Goal: Task Accomplishment & Management: Use online tool/utility

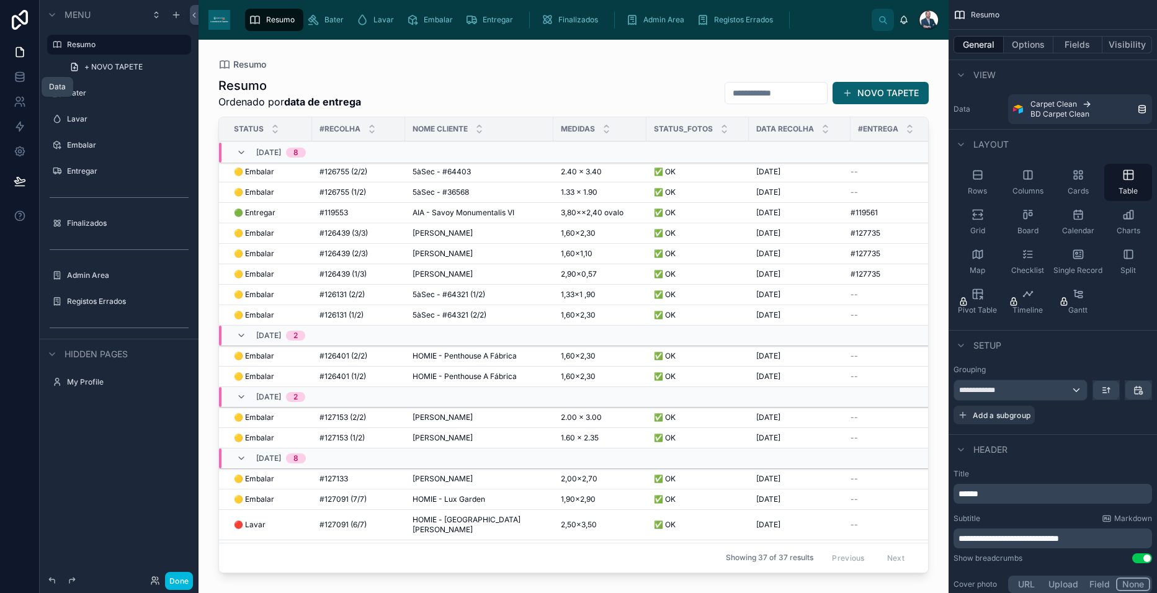
click at [11, 71] on link at bounding box center [19, 77] width 39 height 25
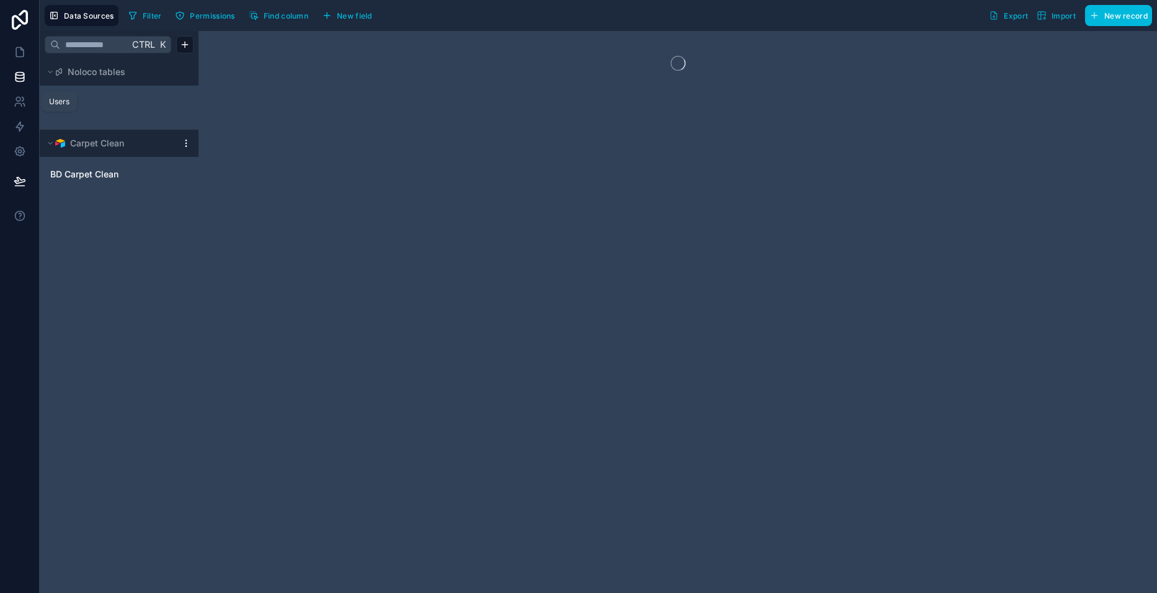
click at [16, 106] on icon at bounding box center [20, 102] width 12 height 12
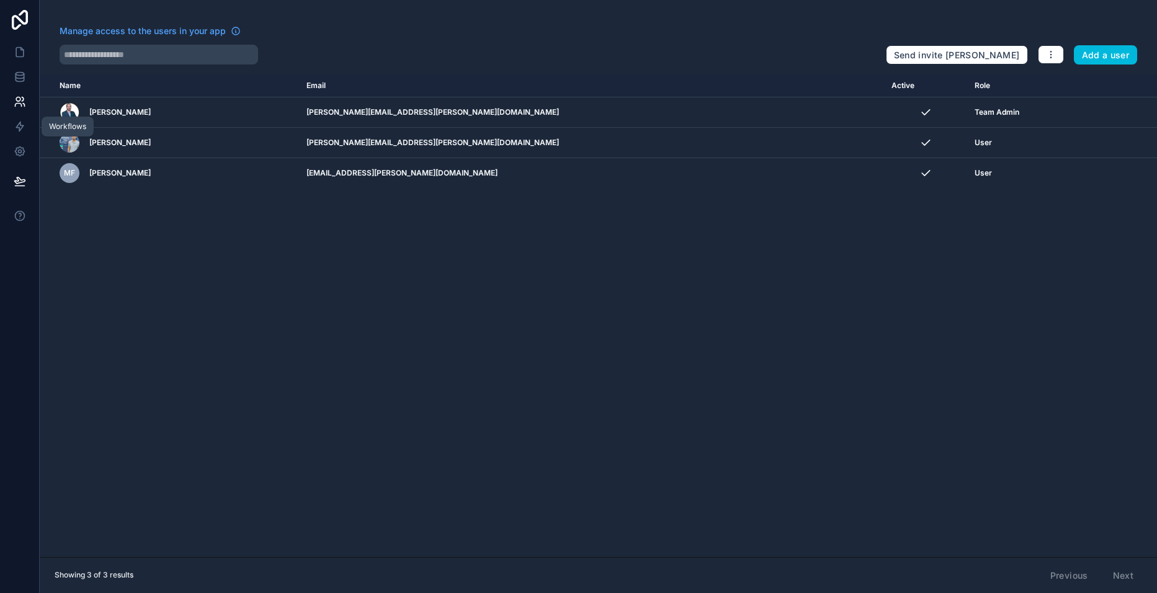
click at [16, 129] on icon at bounding box center [20, 126] width 12 height 12
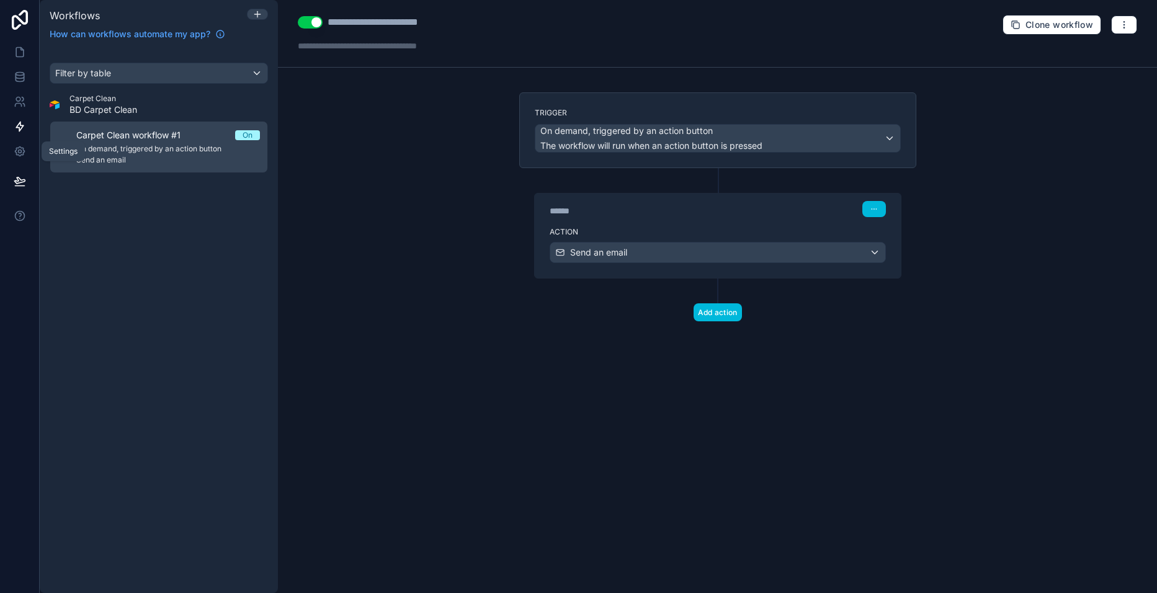
click at [16, 153] on icon at bounding box center [19, 151] width 9 height 9
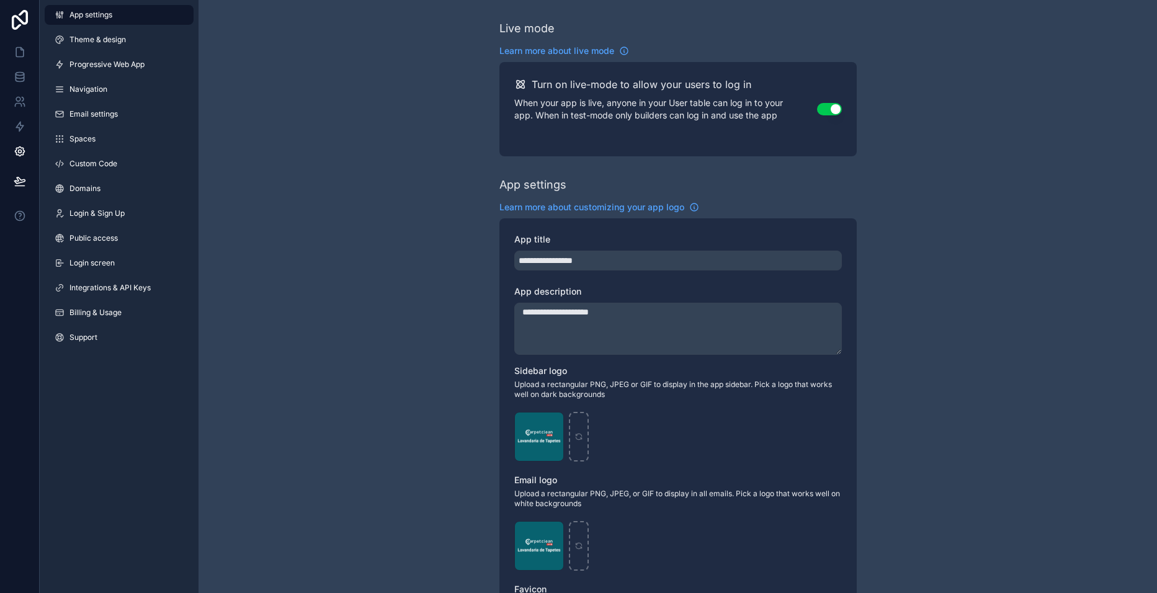
click at [145, 67] on span "Progressive Web App" at bounding box center [107, 65] width 75 height 10
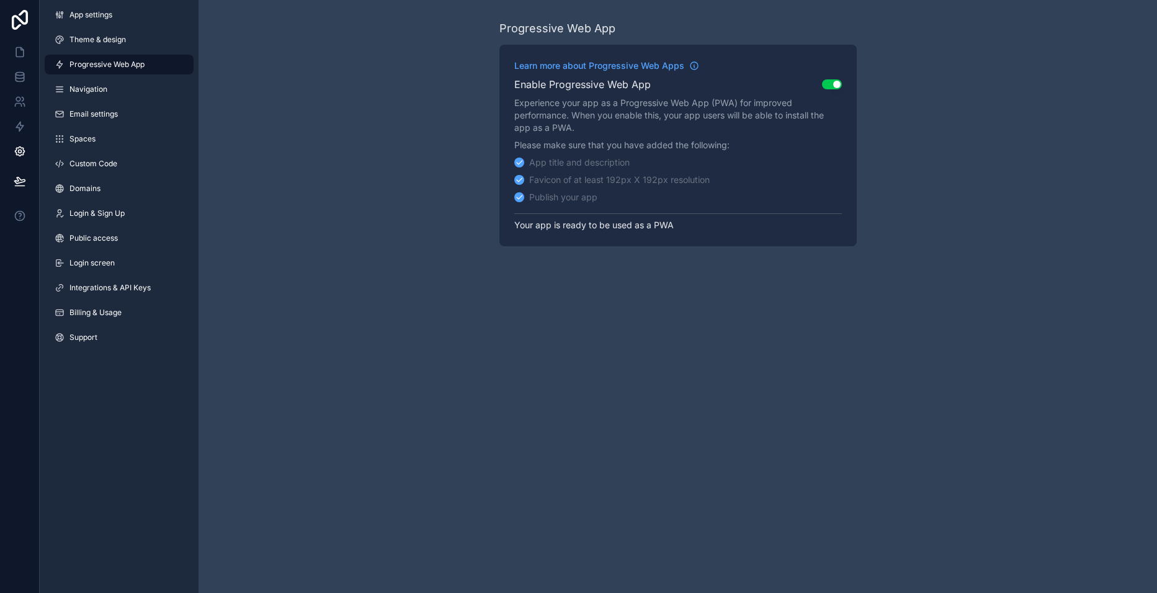
click at [589, 224] on p "Your app is ready to be used as a PWA" at bounding box center [678, 222] width 328 height 18
drag, startPoint x: 996, startPoint y: 5, endPoint x: 776, endPoint y: 364, distance: 421.0
click at [776, 364] on div "Progressive Web App Learn more about Progressive Web Apps Enable Progressive We…" at bounding box center [678, 296] width 959 height 593
drag, startPoint x: 18, startPoint y: 25, endPoint x: 337, endPoint y: 155, distance: 344.6
click at [18, 24] on icon at bounding box center [19, 20] width 25 height 20
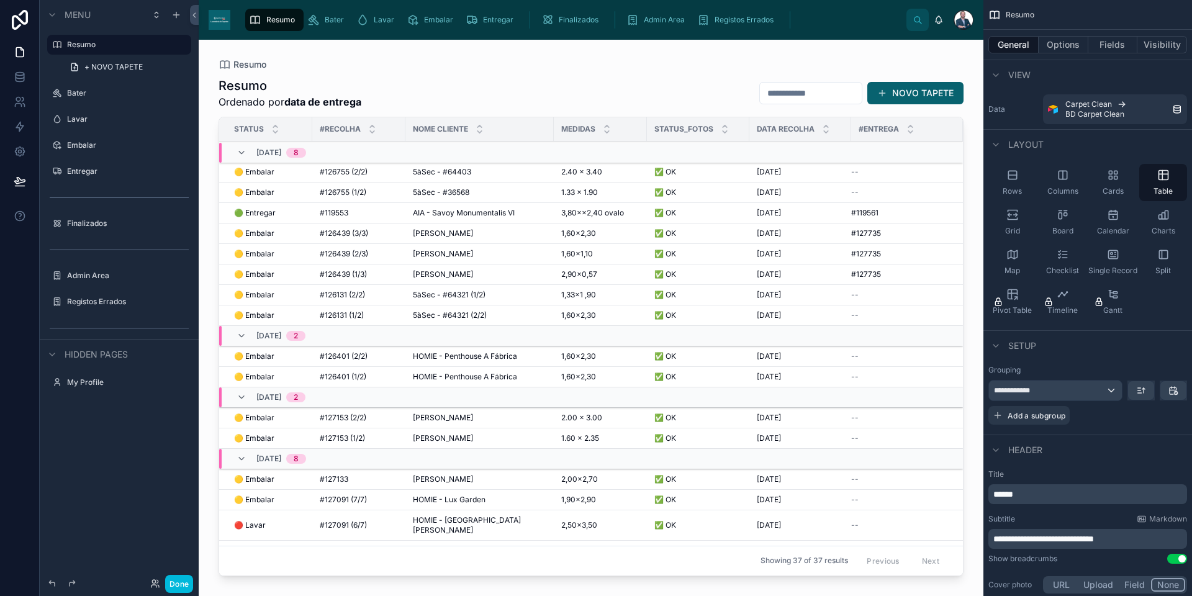
click at [281, 19] on span "Resumo" at bounding box center [280, 20] width 29 height 10
click at [189, 584] on button "Done" at bounding box center [179, 584] width 28 height 18
click at [181, 577] on button "Done" at bounding box center [179, 584] width 28 height 18
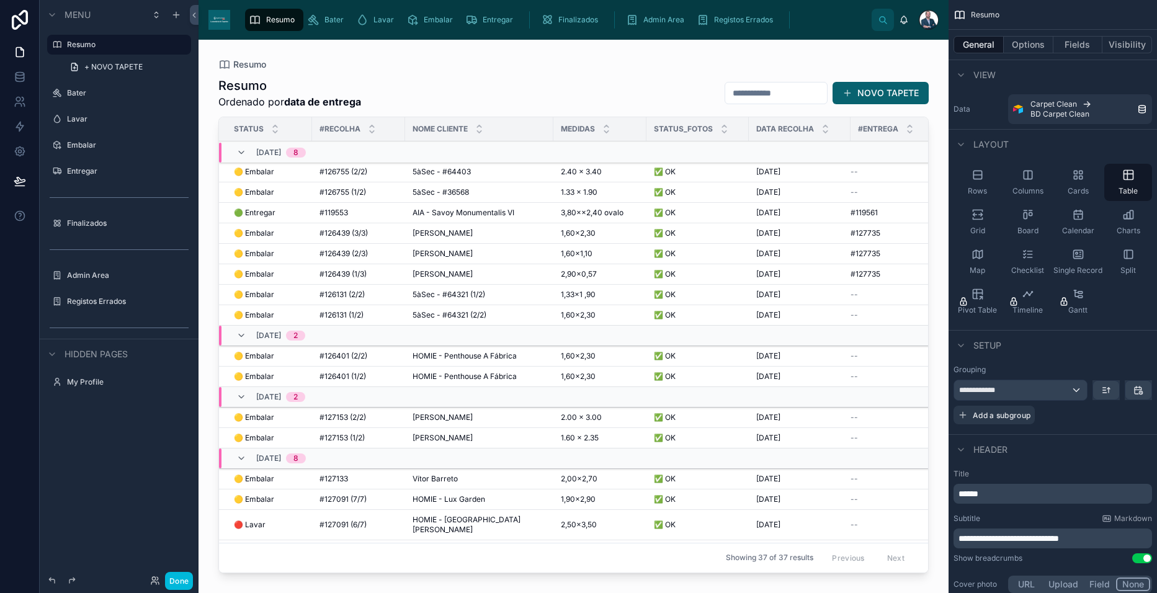
click at [175, 583] on button "Done" at bounding box center [179, 581] width 28 height 18
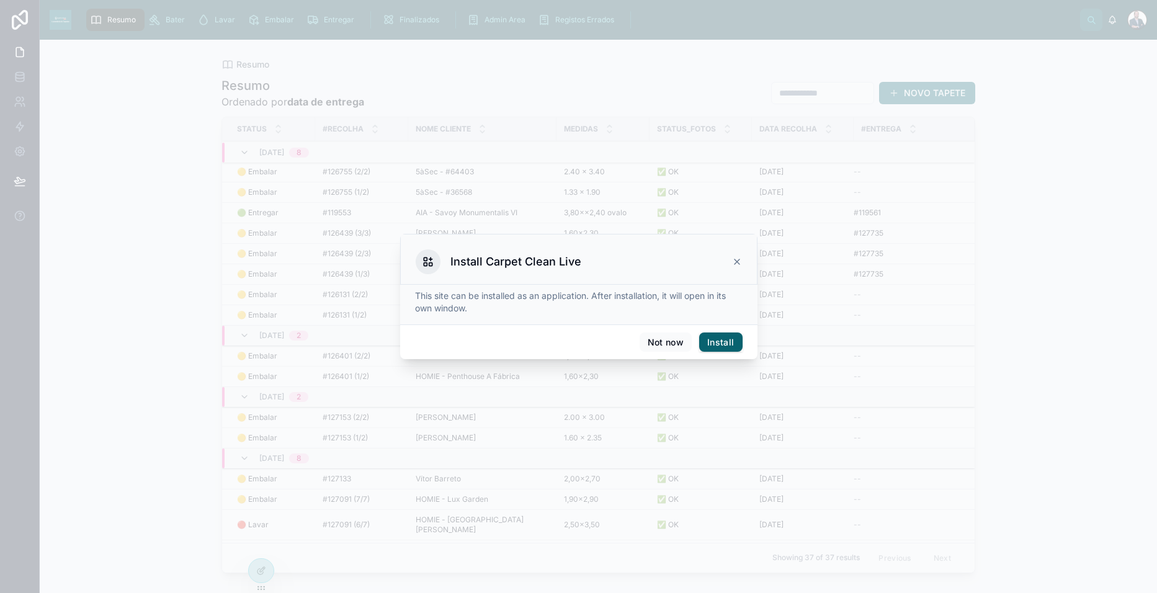
drag, startPoint x: 1022, startPoint y: 6, endPoint x: 632, endPoint y: 281, distance: 476.9
click at [632, 281] on div "Install Carpet Clean Live" at bounding box center [578, 259] width 357 height 51
click at [724, 344] on button "Install" at bounding box center [720, 343] width 43 height 20
